Goal: Information Seeking & Learning: Learn about a topic

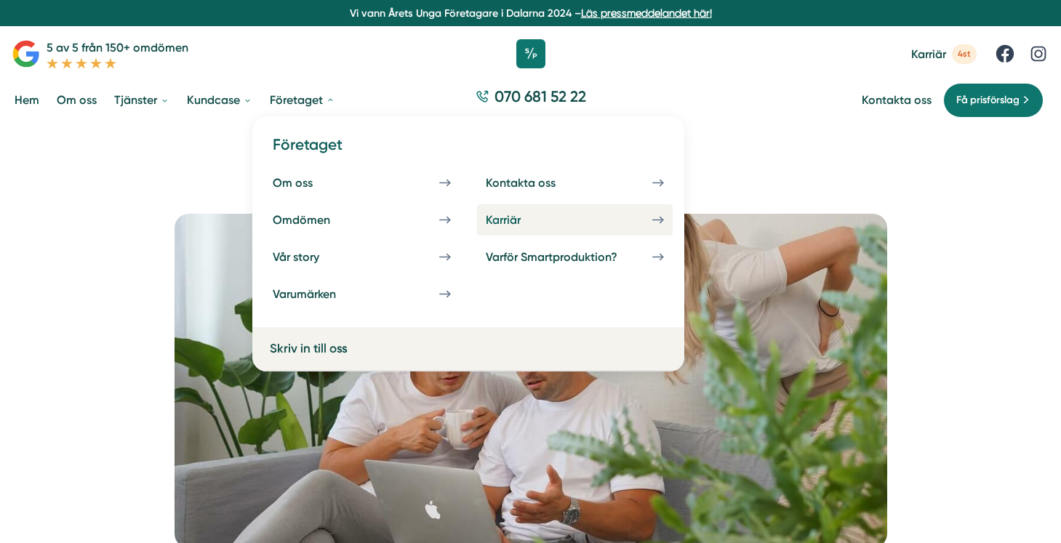
click at [502, 225] on div "Karriär" at bounding box center [521, 220] width 70 height 14
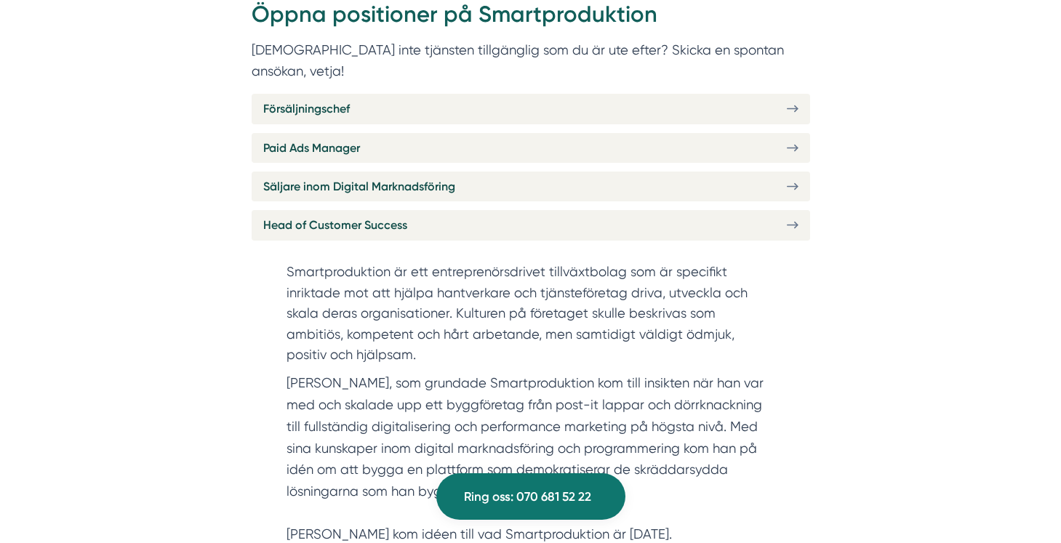
scroll to position [568, 0]
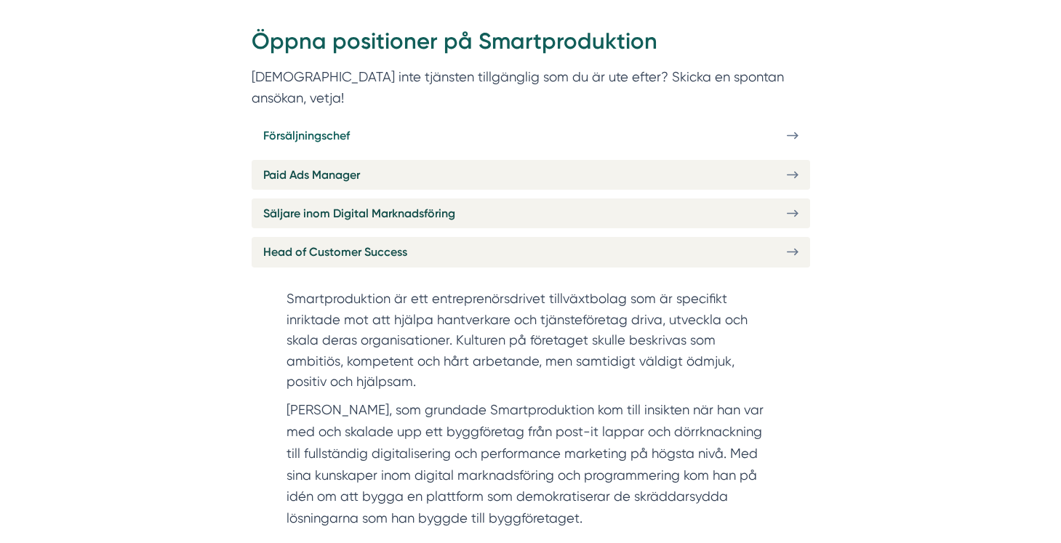
click at [775, 121] on link "Försäljningschef" at bounding box center [531, 136] width 559 height 30
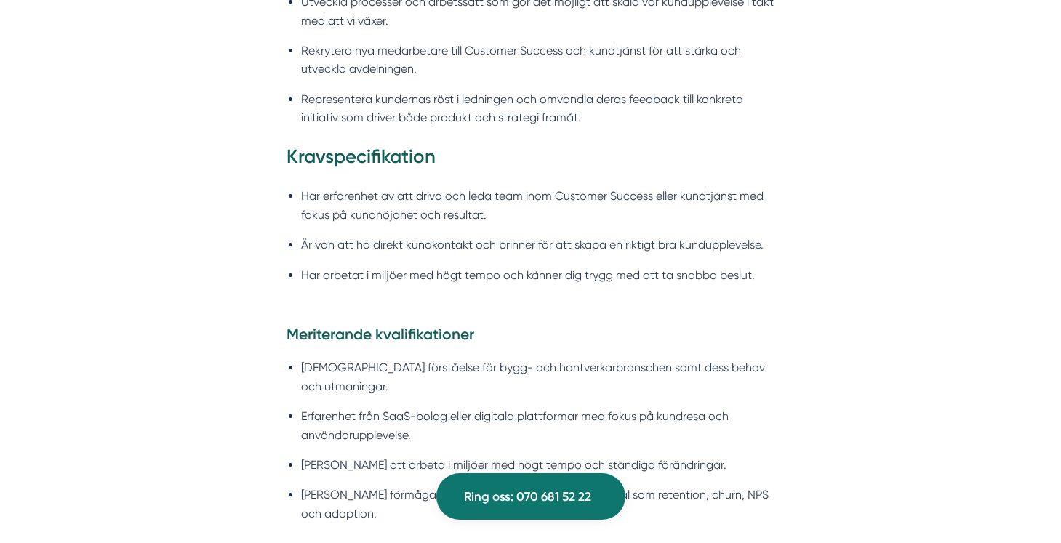
scroll to position [1412, 0]
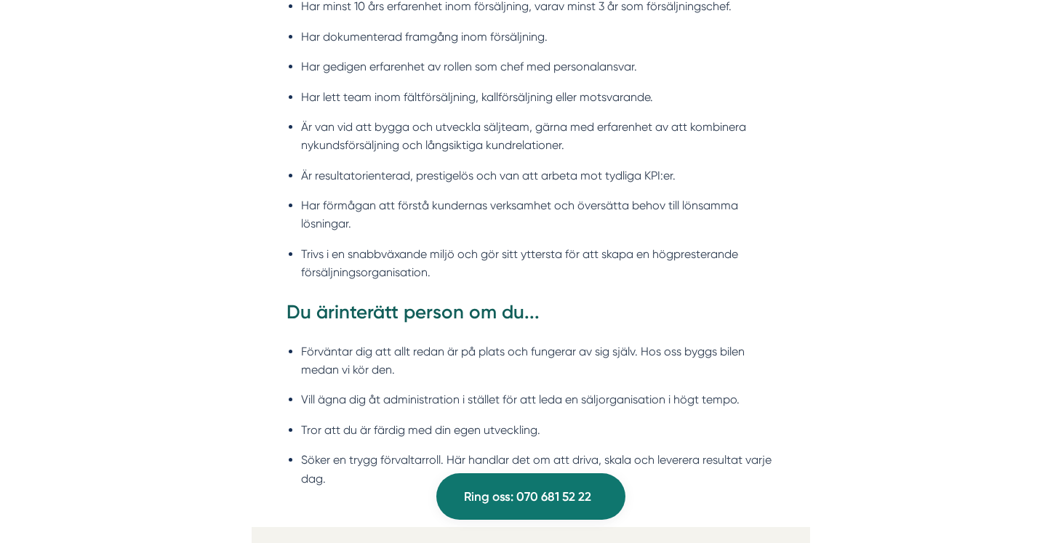
scroll to position [1590, 0]
